Goal: Task Accomplishment & Management: Complete application form

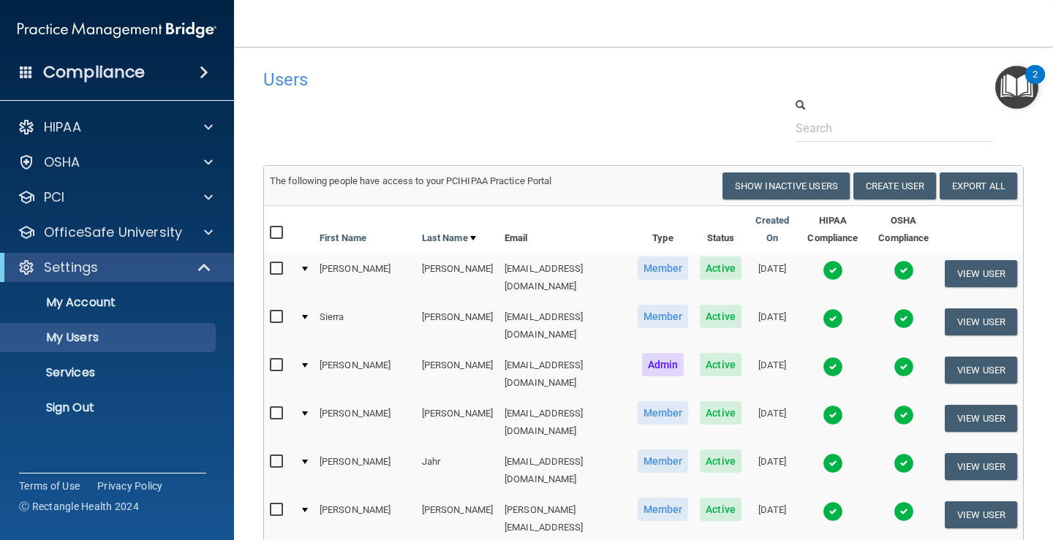
select select "20"
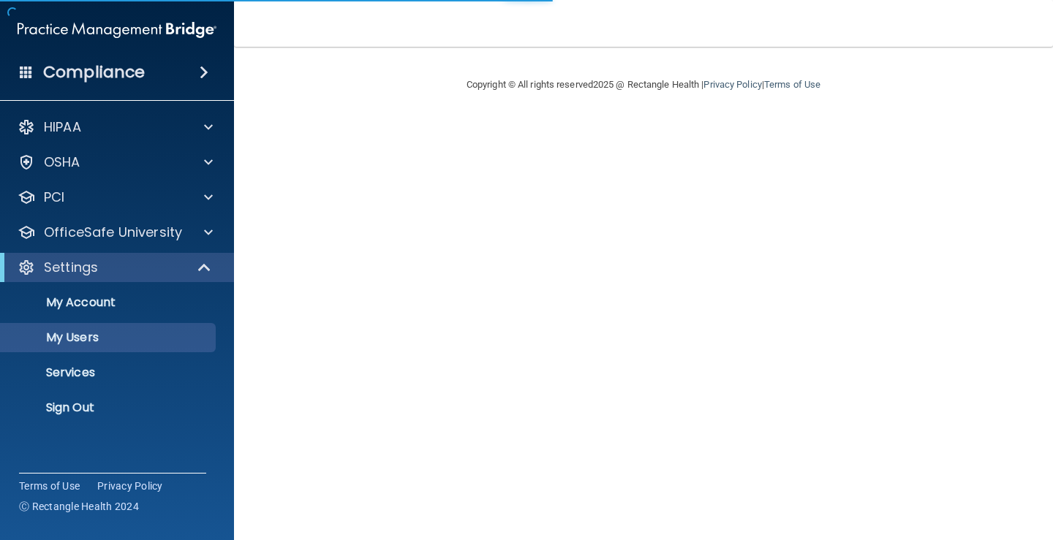
select select "20"
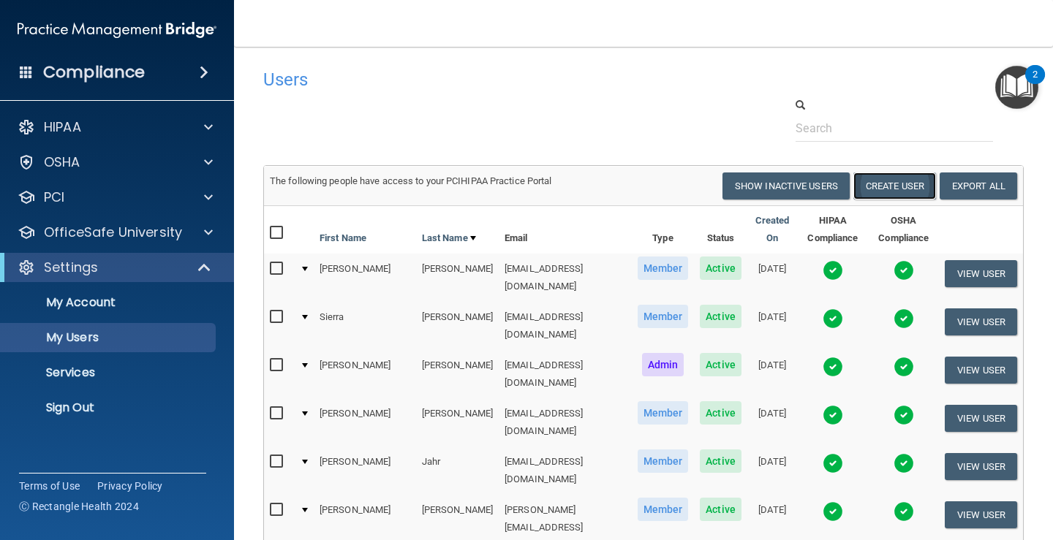
click at [889, 183] on button "Create User" at bounding box center [894, 186] width 83 height 27
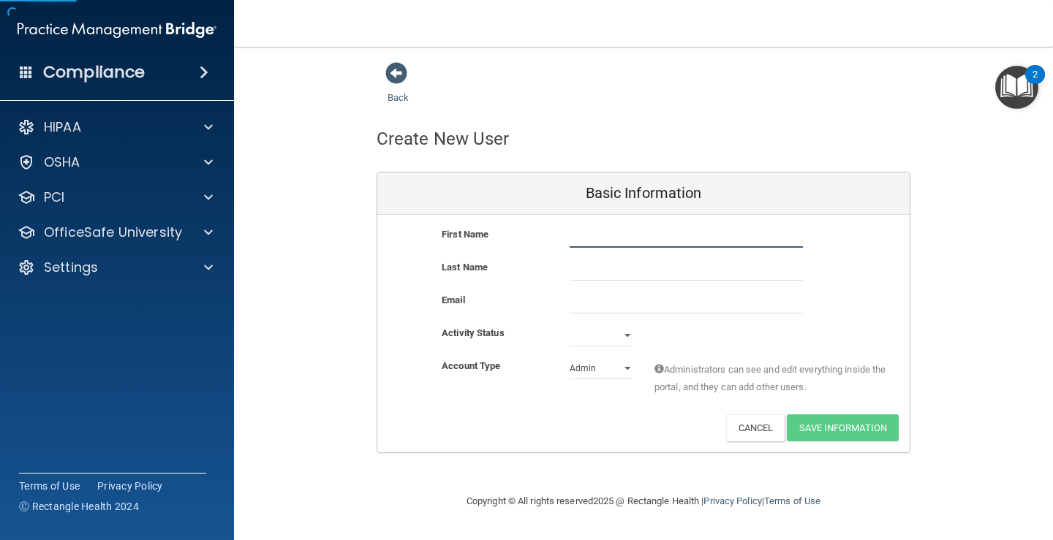
click at [647, 239] on input "text" at bounding box center [685, 237] width 233 height 22
type input "S"
type input "Napsugar"
type input "[PERSON_NAME]"
click at [607, 308] on input "email" at bounding box center [685, 303] width 233 height 22
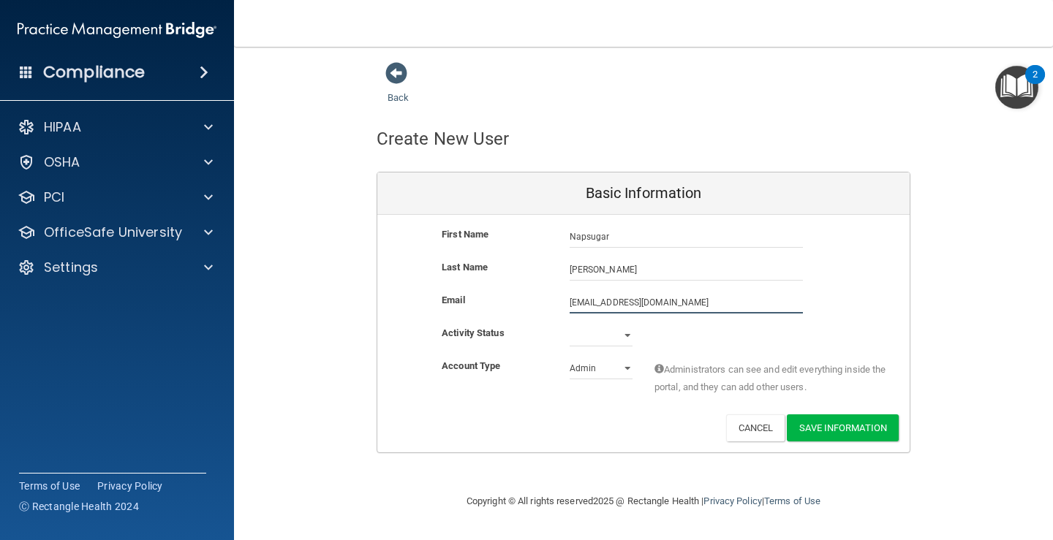
type input "shugnight0219@gmail.com"
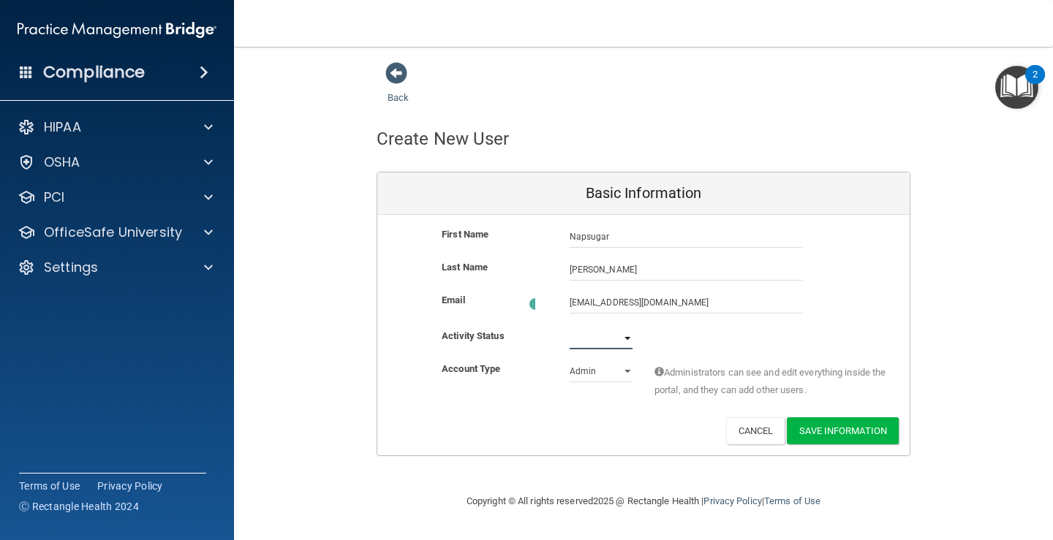
click at [624, 334] on select "Active Inactive" at bounding box center [600, 338] width 63 height 22
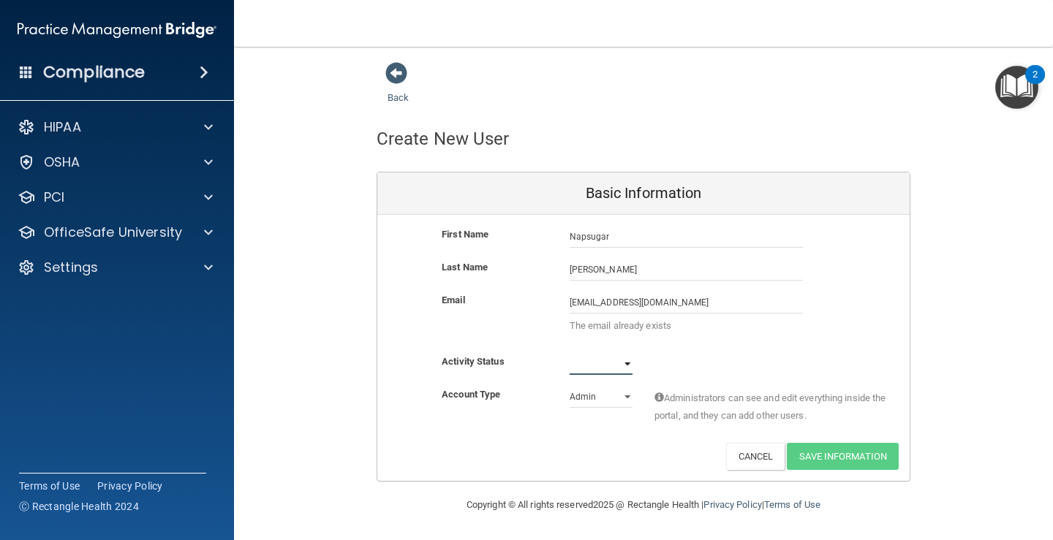
select select "active"
click at [569, 353] on select "Active Inactive" at bounding box center [600, 364] width 63 height 22
click at [959, 299] on div "Back Create New User Basic Information First Name Napsugar Schwartz Napsugar La…" at bounding box center [643, 271] width 760 height 420
drag, startPoint x: 693, startPoint y: 299, endPoint x: 242, endPoint y: 290, distance: 451.1
click at [242, 290] on main "Back Create New User Basic Information First Name Napsugar Schwartz Napsugar La…" at bounding box center [643, 293] width 819 height 493
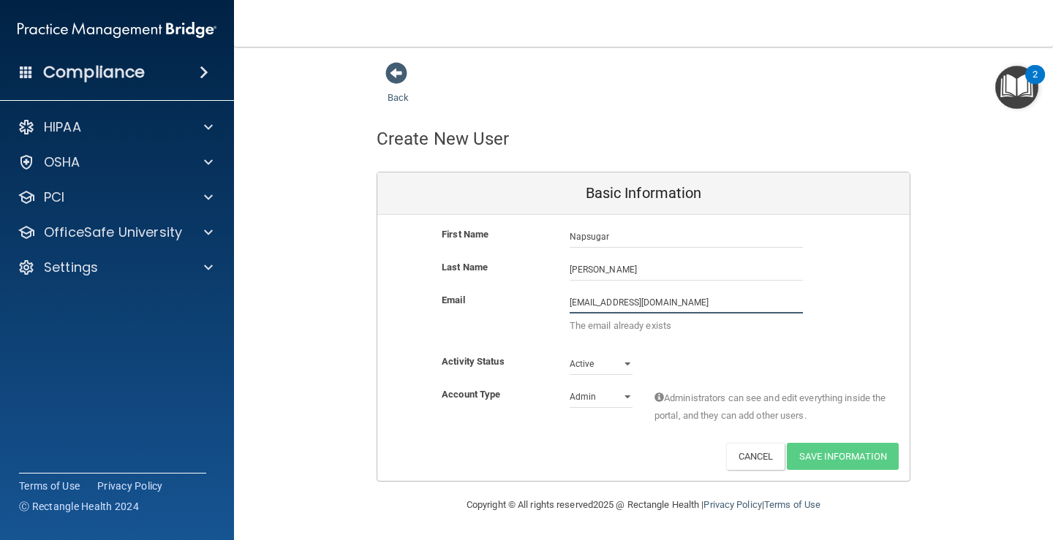
type input "napsi18smith@gmail.com"
click at [590, 463] on div "Back Create New User Basic Information First Name Napsugar Schwartz Napsugar La…" at bounding box center [643, 271] width 760 height 420
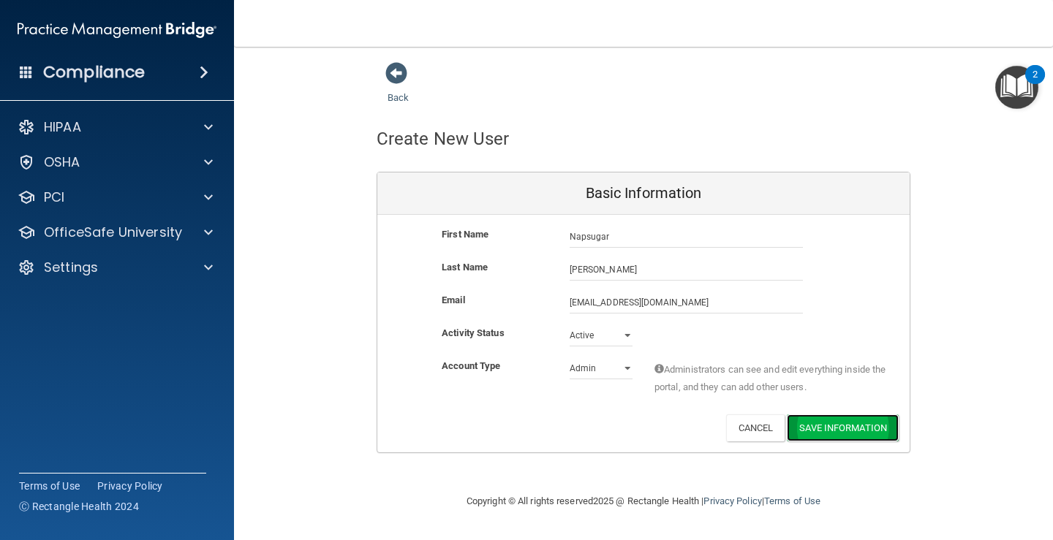
click at [851, 427] on button "Save Information" at bounding box center [843, 427] width 112 height 27
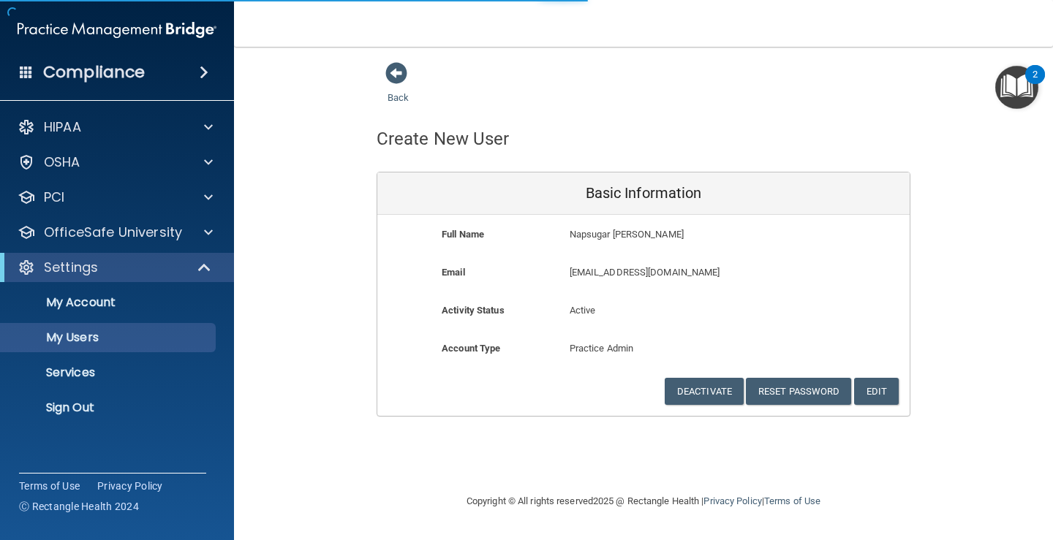
select select "20"
